Goal: Information Seeking & Learning: Find specific fact

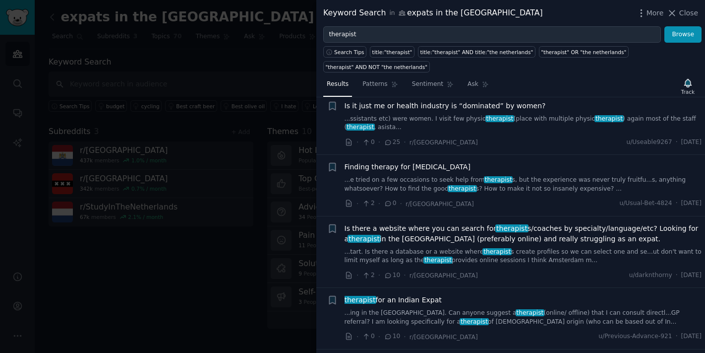
scroll to position [2784, 0]
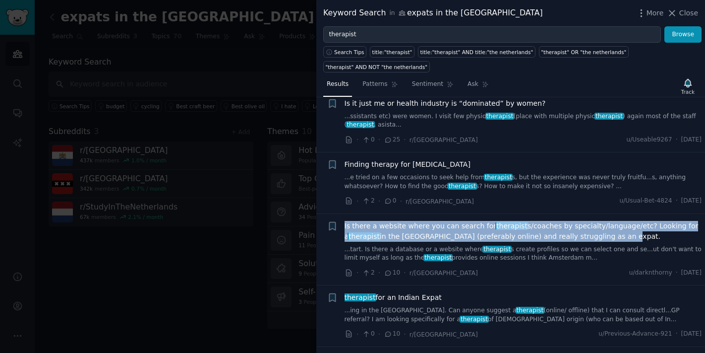
click at [532, 221] on span "Is there a website where you can search for therapist s/coaches by specialty/la…" at bounding box center [524, 231] width 358 height 21
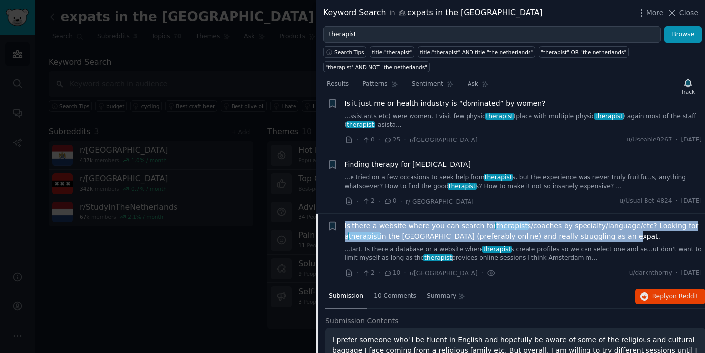
scroll to position [2848, 0]
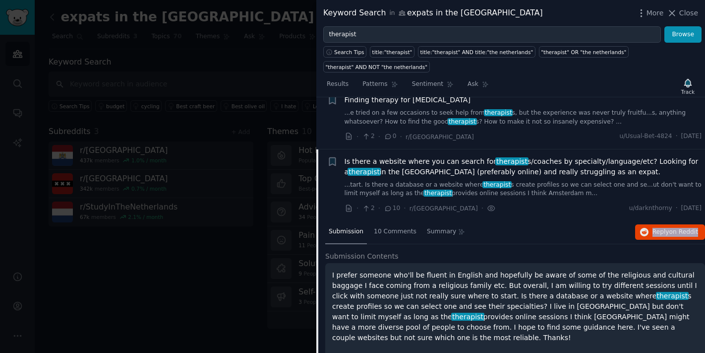
click at [550, 181] on link "...tart. Is there a database or a website where therapist s create profiles so …" at bounding box center [524, 189] width 358 height 17
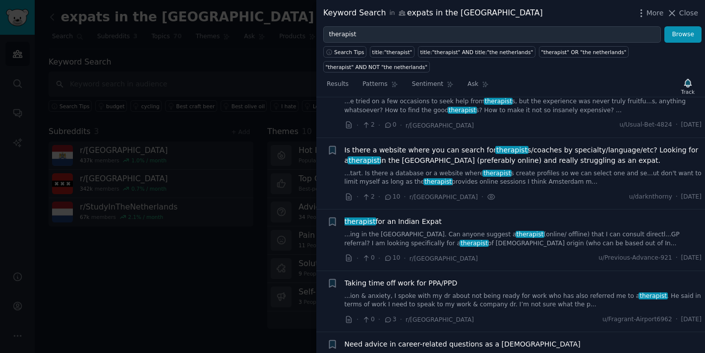
scroll to position [2825, 0]
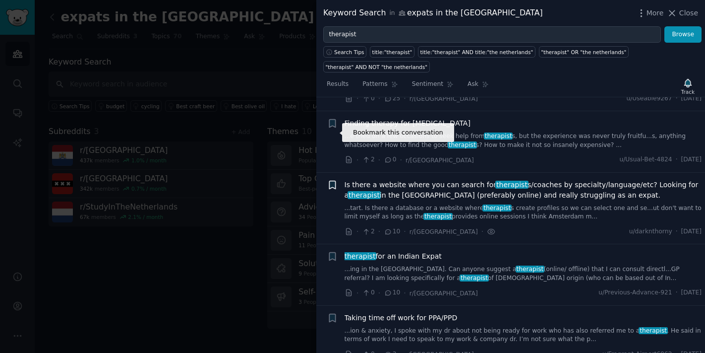
click at [329, 181] on icon "button" at bounding box center [332, 185] width 6 height 8
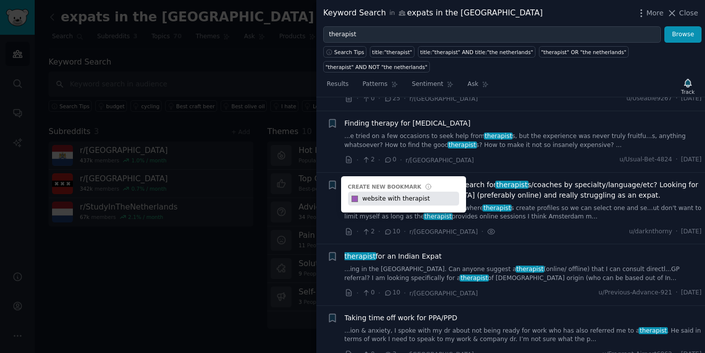
type input "website with therapists"
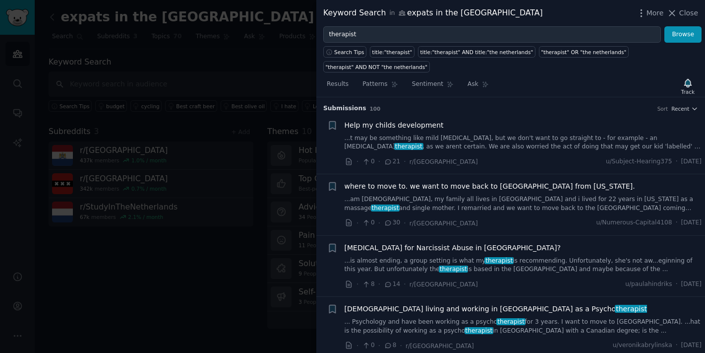
scroll to position [0, 0]
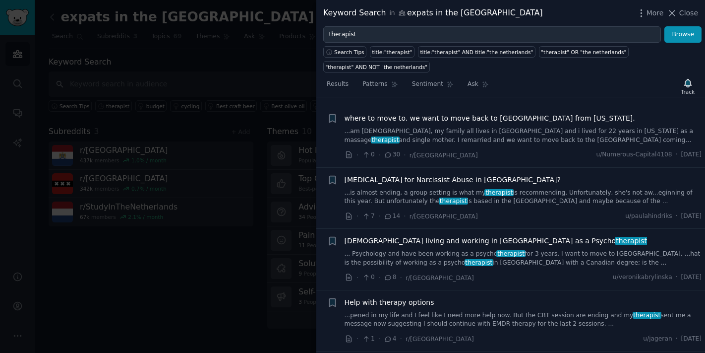
scroll to position [199, 0]
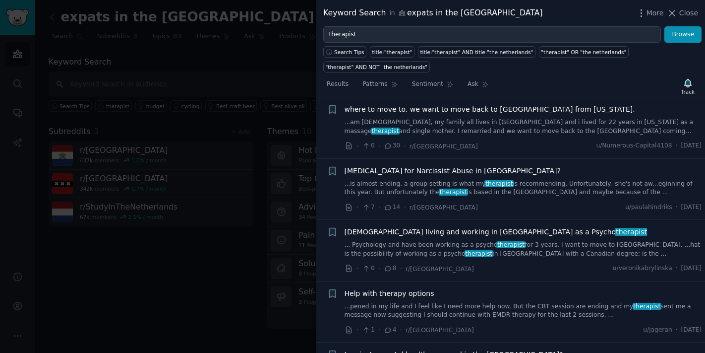
click at [566, 3] on div "Keyword Search in expats in the Netherlands More Close" at bounding box center [510, 13] width 389 height 26
